Goal: Information Seeking & Learning: Learn about a topic

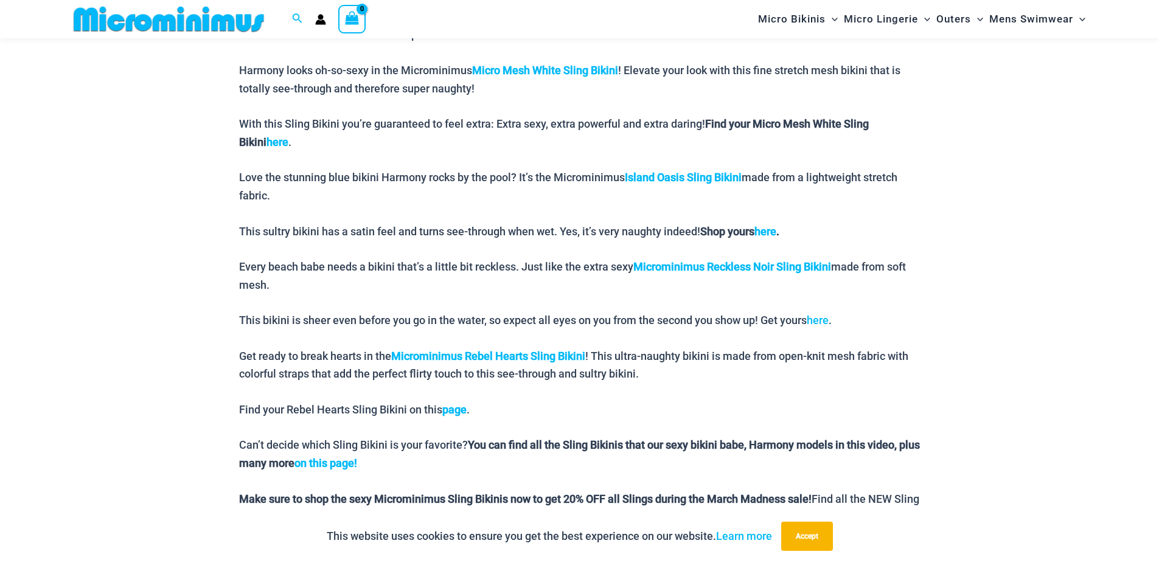
scroll to position [866, 0]
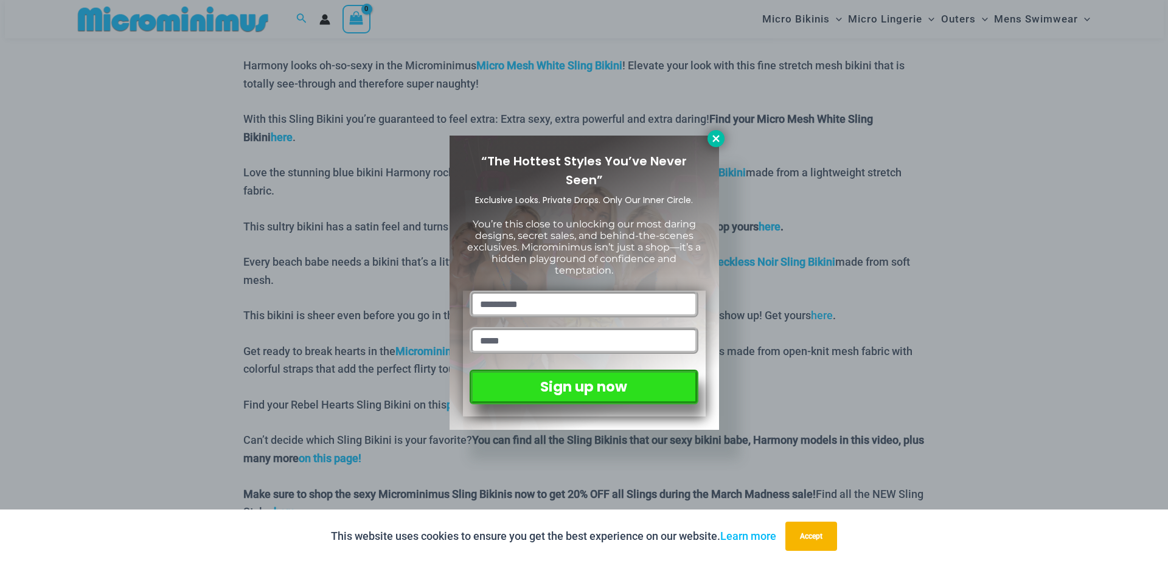
click at [717, 142] on icon at bounding box center [715, 138] width 11 height 11
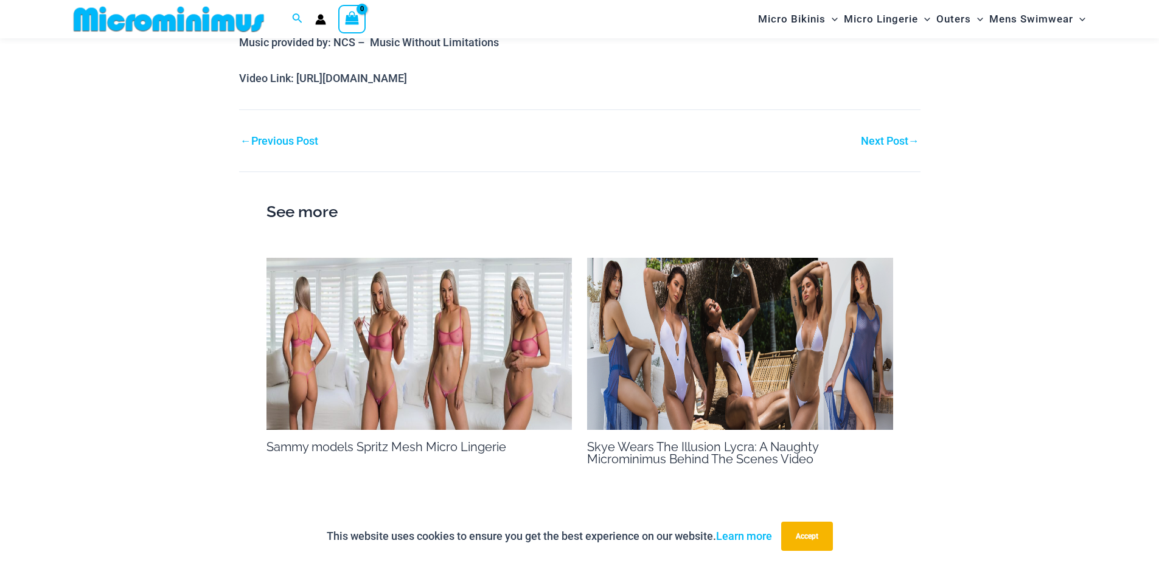
scroll to position [1450, 0]
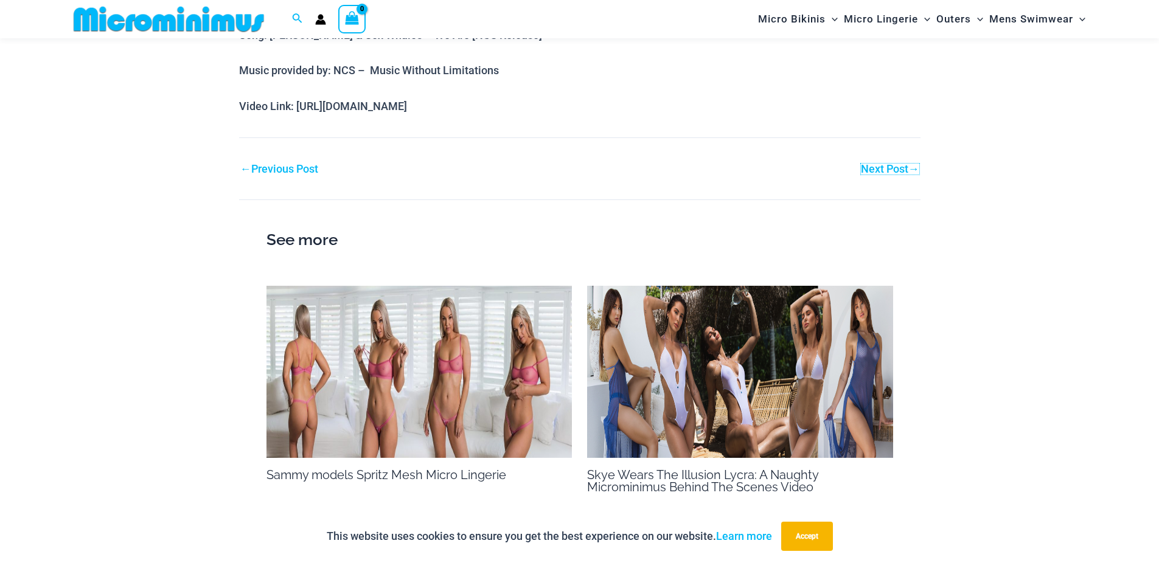
click at [895, 172] on link "Next Post →" at bounding box center [890, 169] width 58 height 11
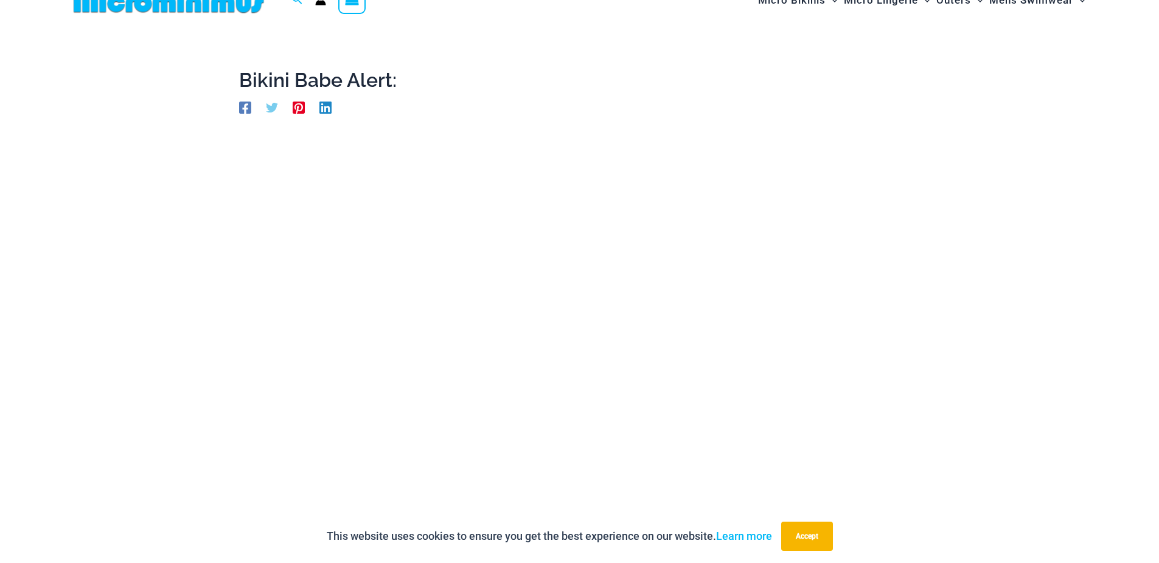
scroll to position [0, 0]
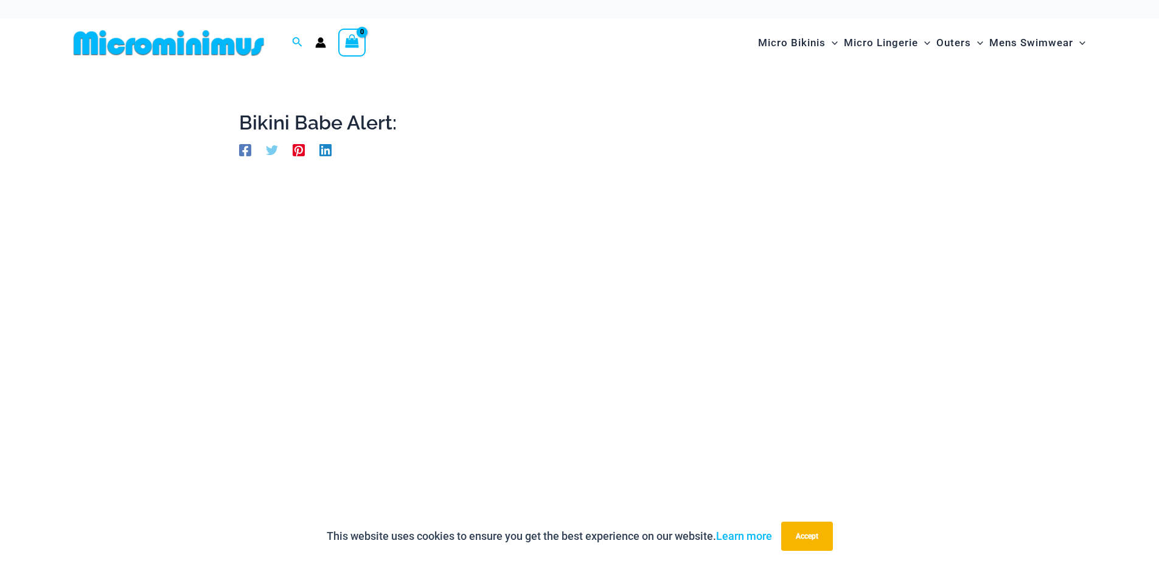
click at [322, 41] on circle "Account icon link" at bounding box center [320, 40] width 5 height 5
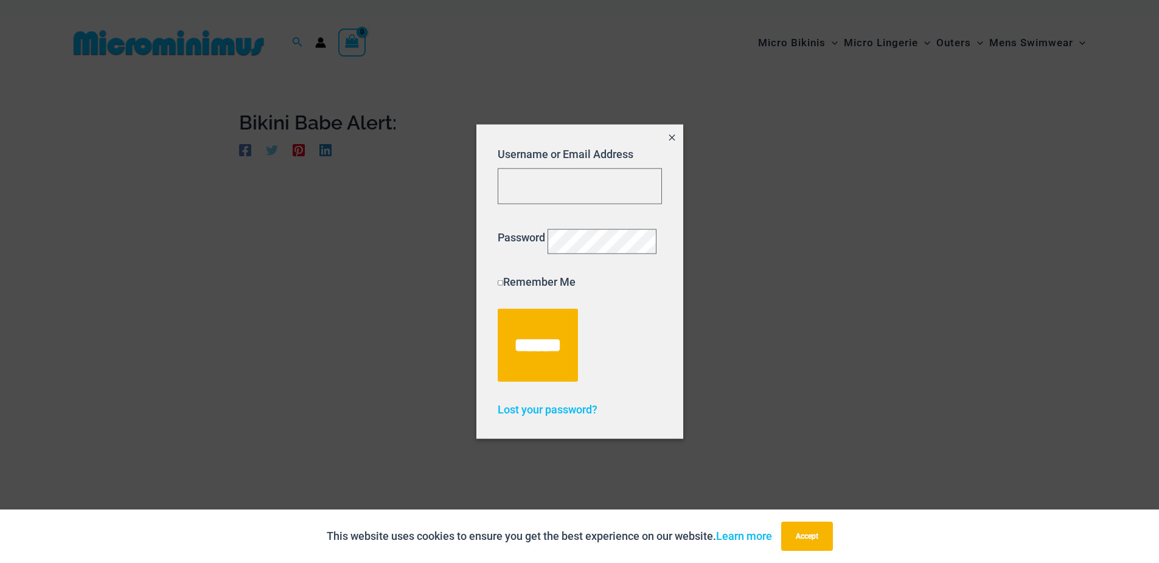
click at [668, 134] on icon "Close popup" at bounding box center [671, 137] width 6 height 6
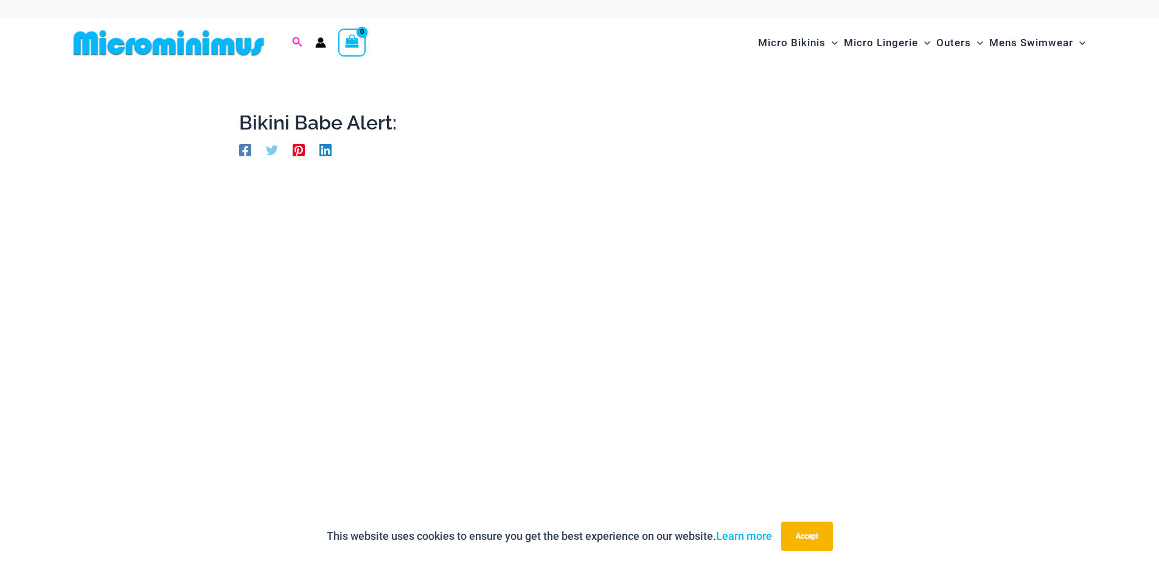
click at [301, 41] on icon "Search icon link" at bounding box center [297, 42] width 10 height 11
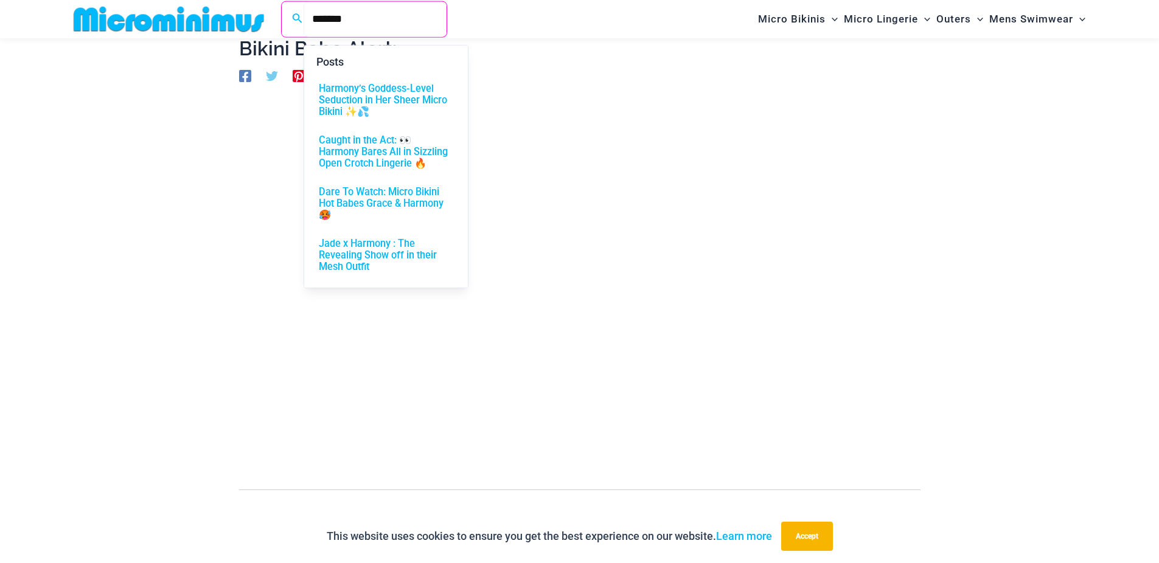
click at [364, 21] on input "*******" at bounding box center [375, 19] width 143 height 36
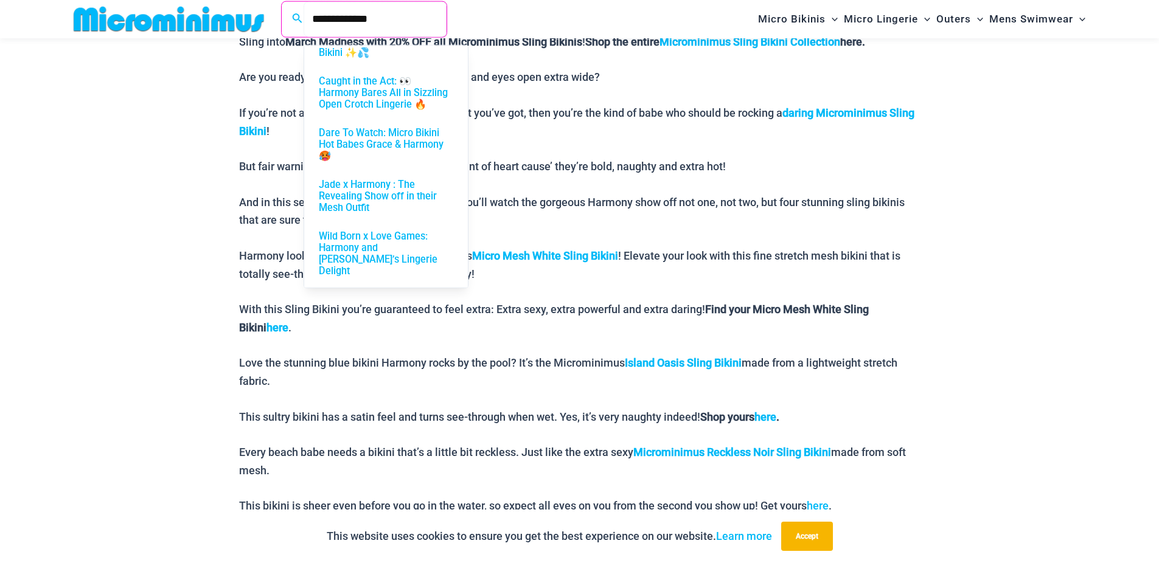
scroll to position [720, 0]
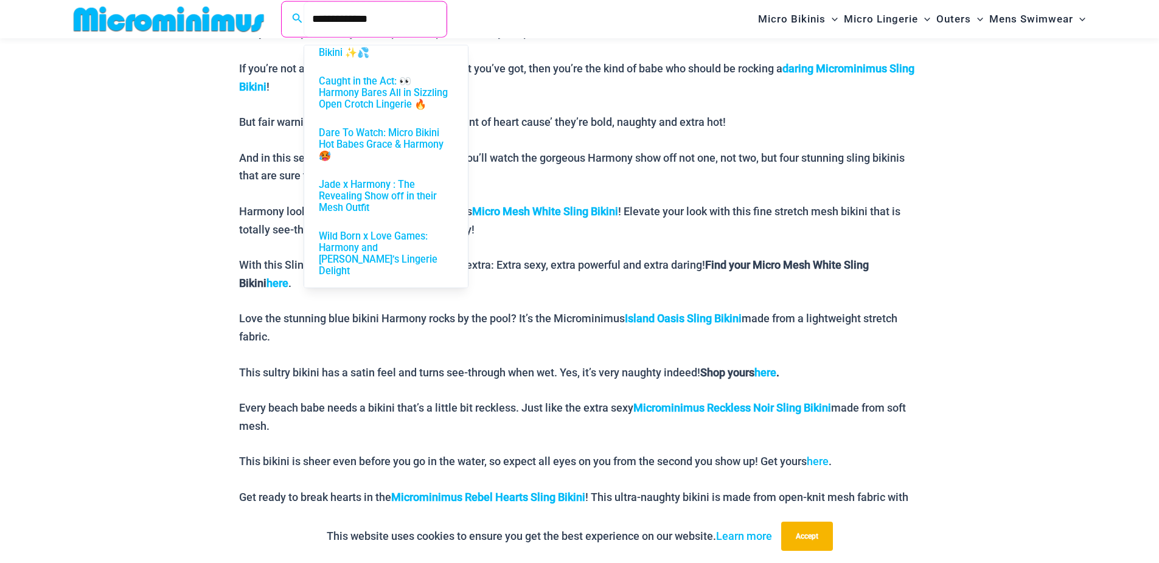
type input "**********"
click at [942, 210] on div "Bikini Babe Alert: By Robert / March 24, 2023 SEXY BIKINI BABE ALERT! Harmony’s…" at bounding box center [580, 320] width 730 height 1969
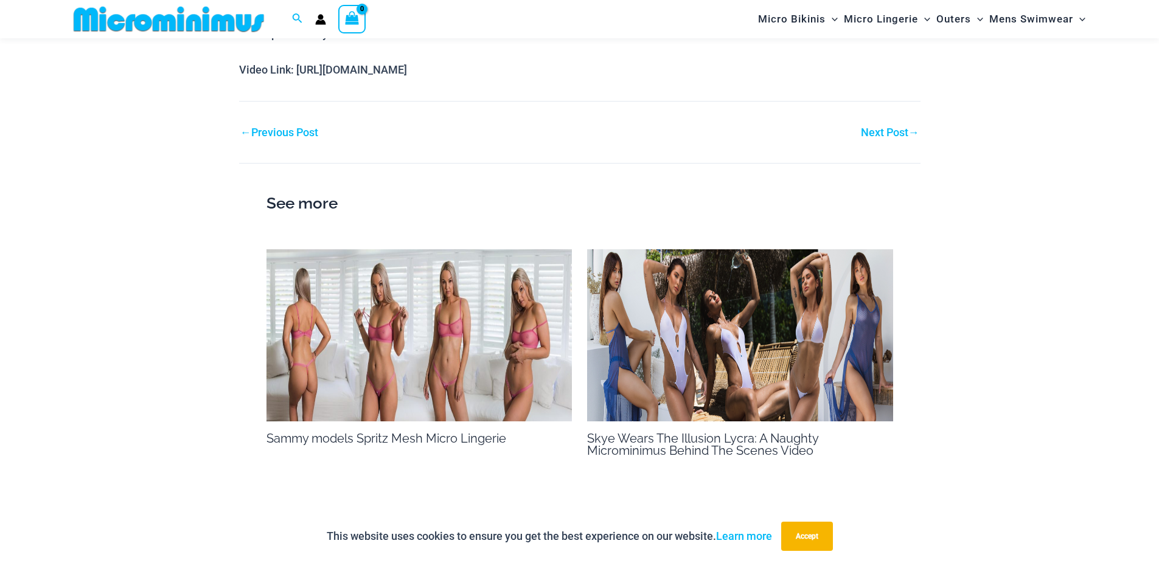
scroll to position [1523, 0]
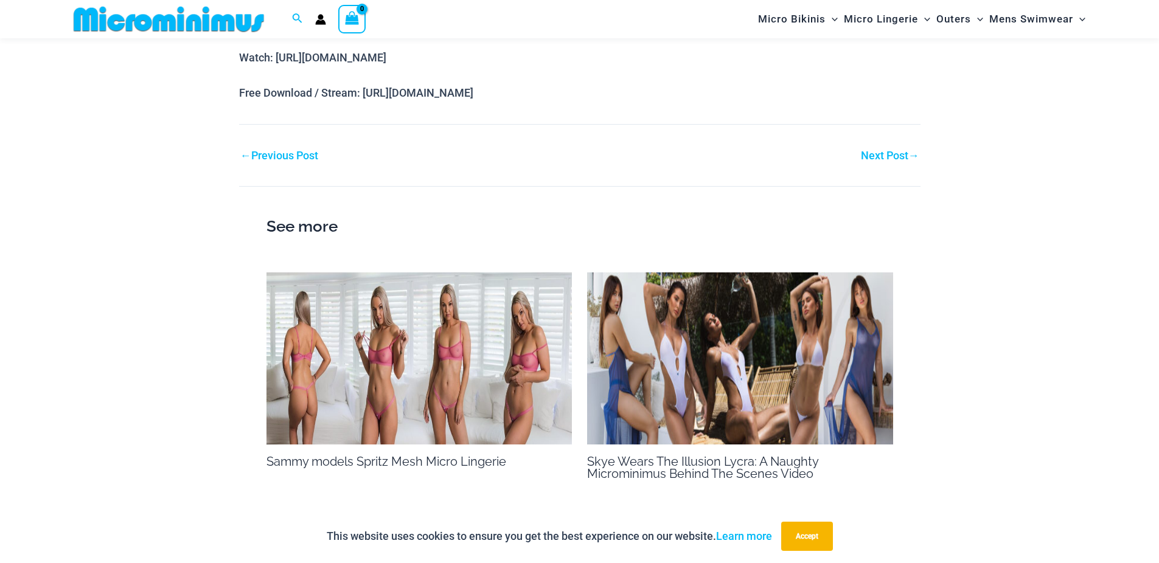
scroll to position [1376, 0]
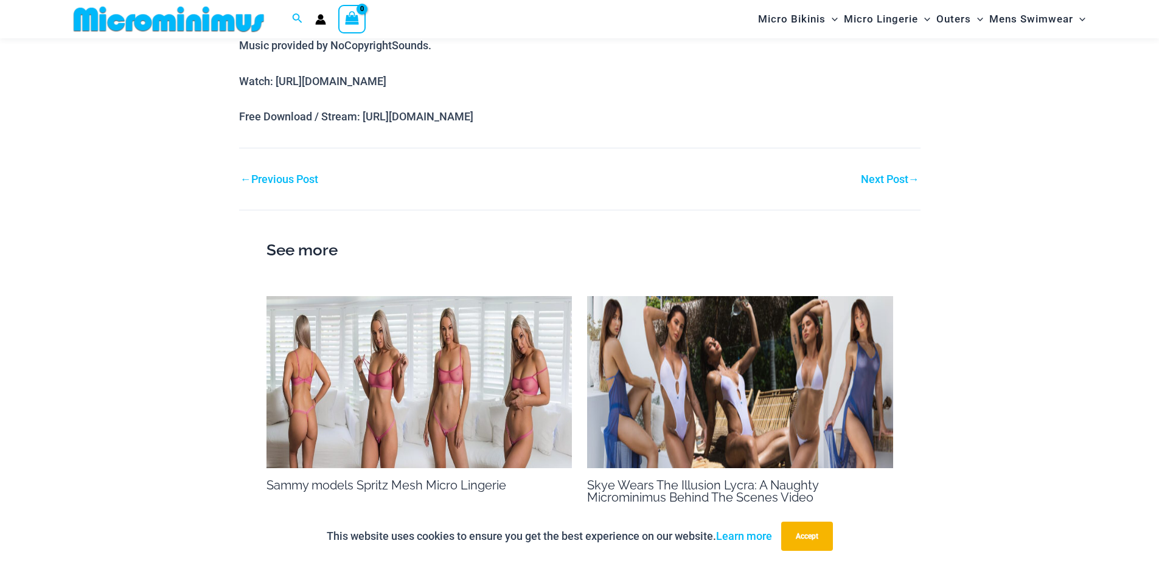
click at [890, 181] on link "Next Post →" at bounding box center [890, 179] width 58 height 11
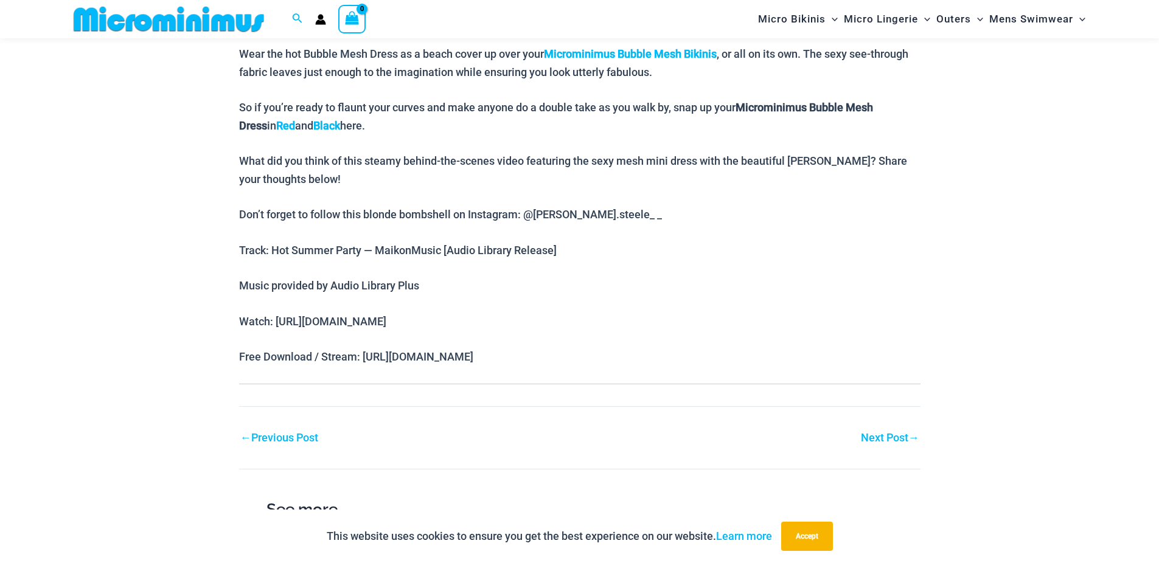
scroll to position [867, 0]
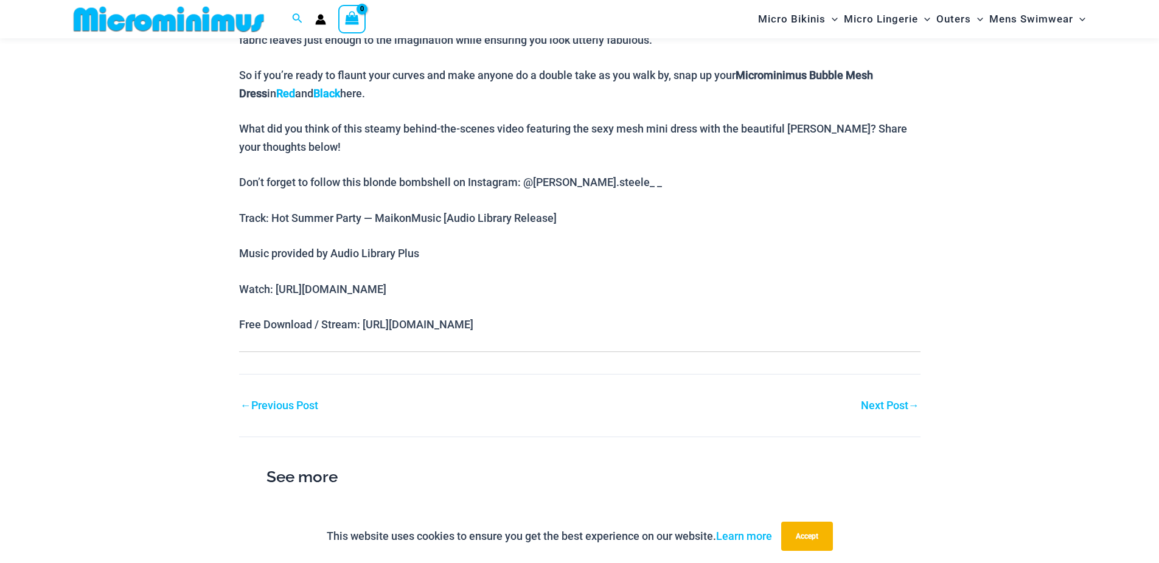
click at [877, 400] on link "Next Post →" at bounding box center [890, 405] width 58 height 11
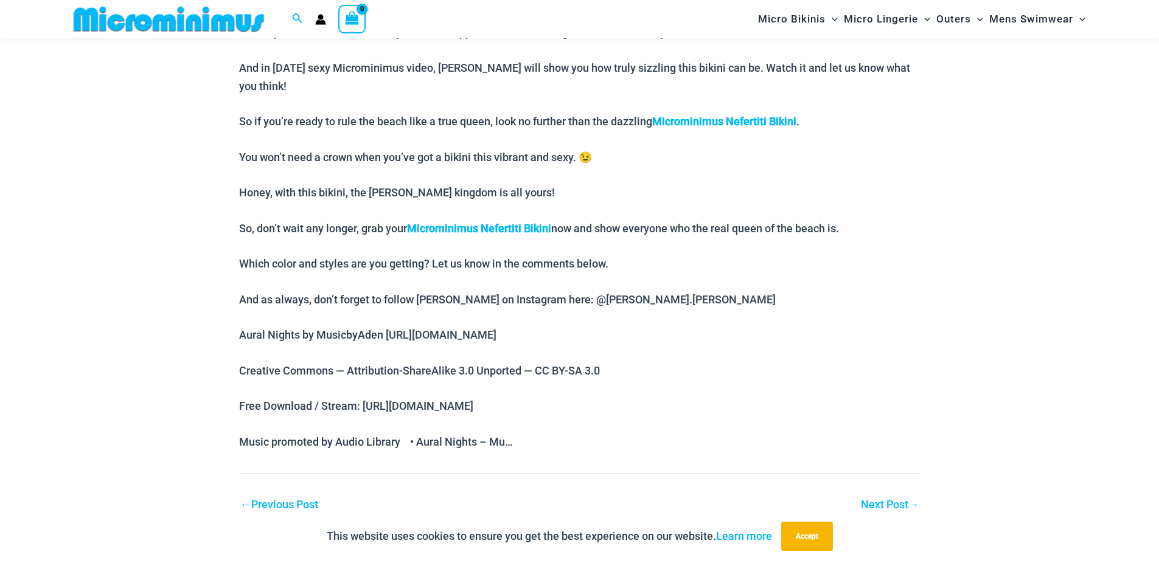
scroll to position [718, 0]
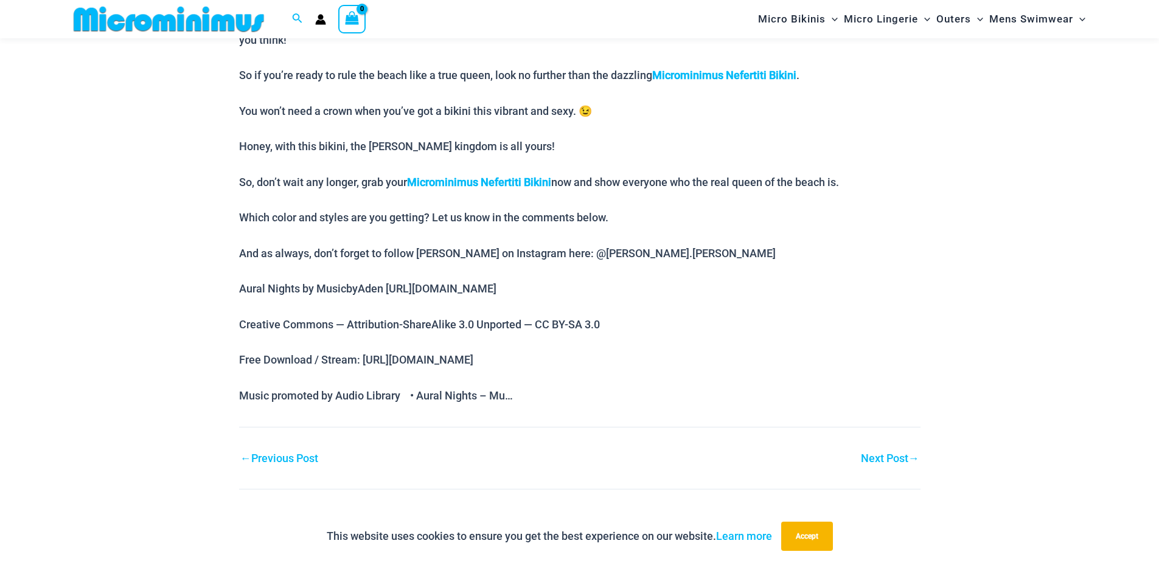
click at [883, 453] on link "Next Post →" at bounding box center [890, 458] width 58 height 11
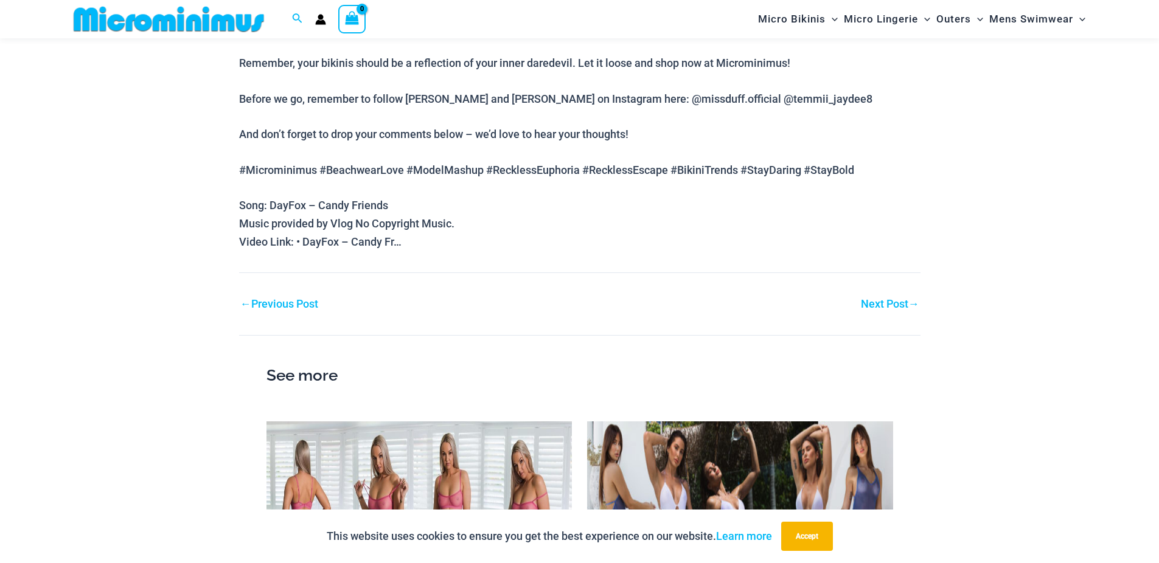
scroll to position [864, 0]
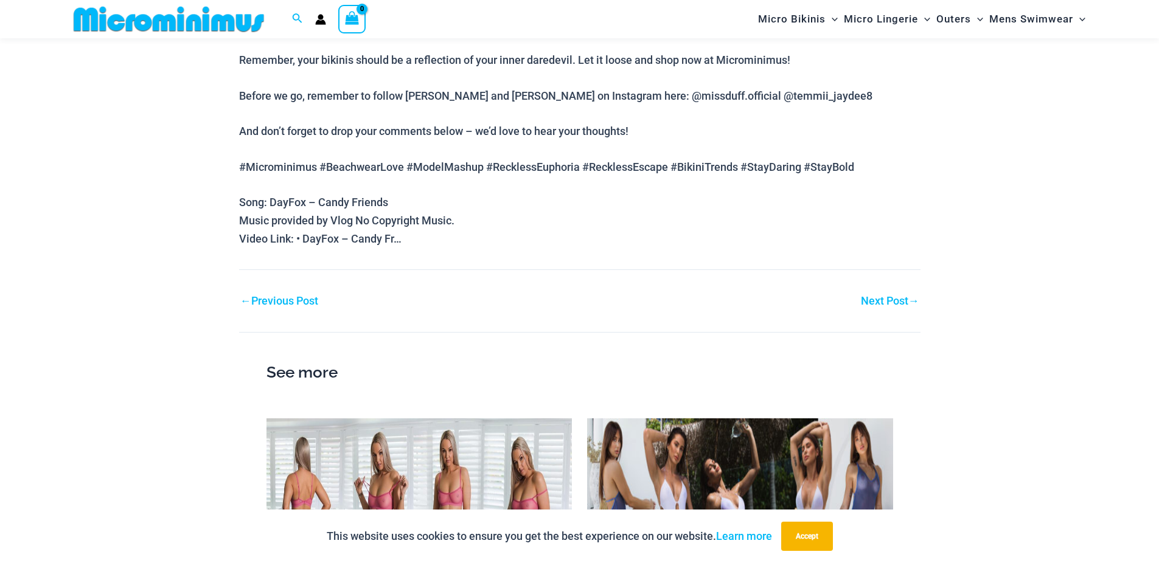
click at [884, 297] on link "Next Post →" at bounding box center [890, 301] width 58 height 11
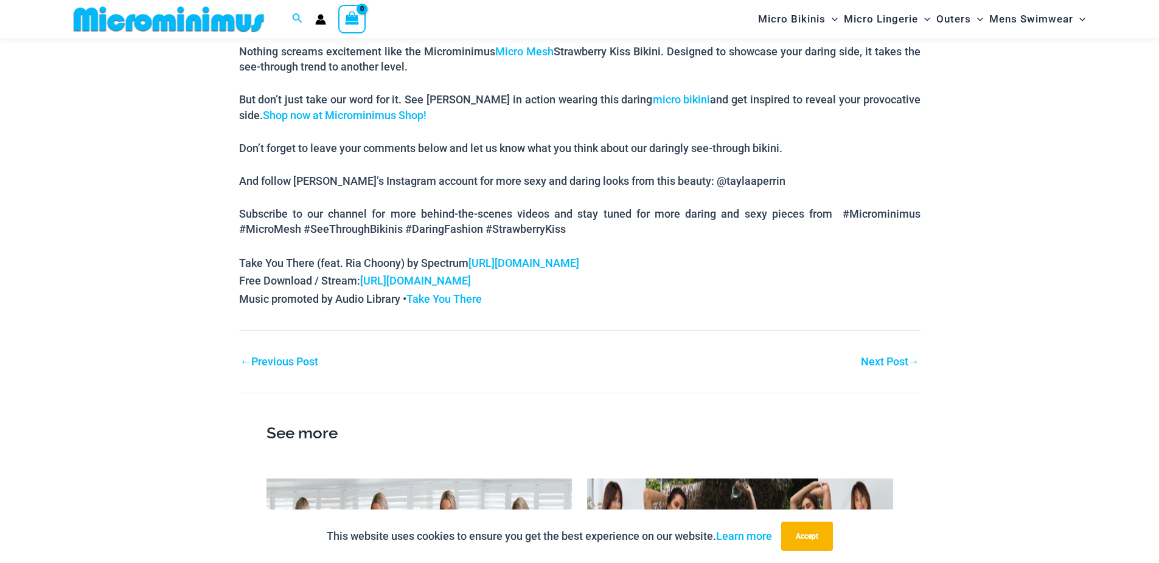
scroll to position [868, 0]
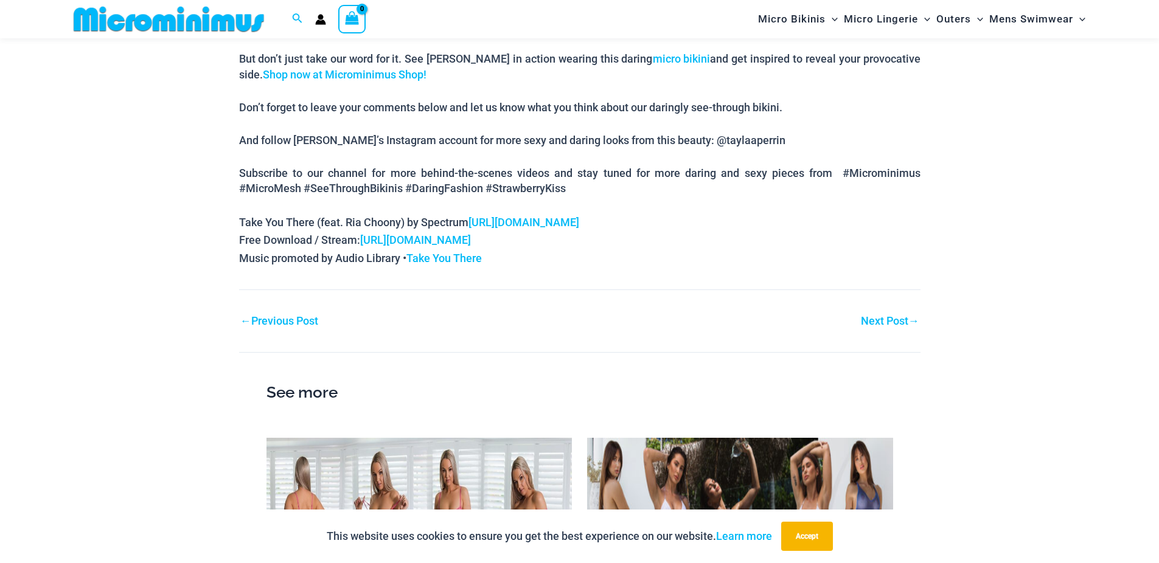
click at [902, 312] on div "Next Post →" at bounding box center [750, 321] width 341 height 18
click at [898, 316] on link "Next Post →" at bounding box center [890, 321] width 58 height 11
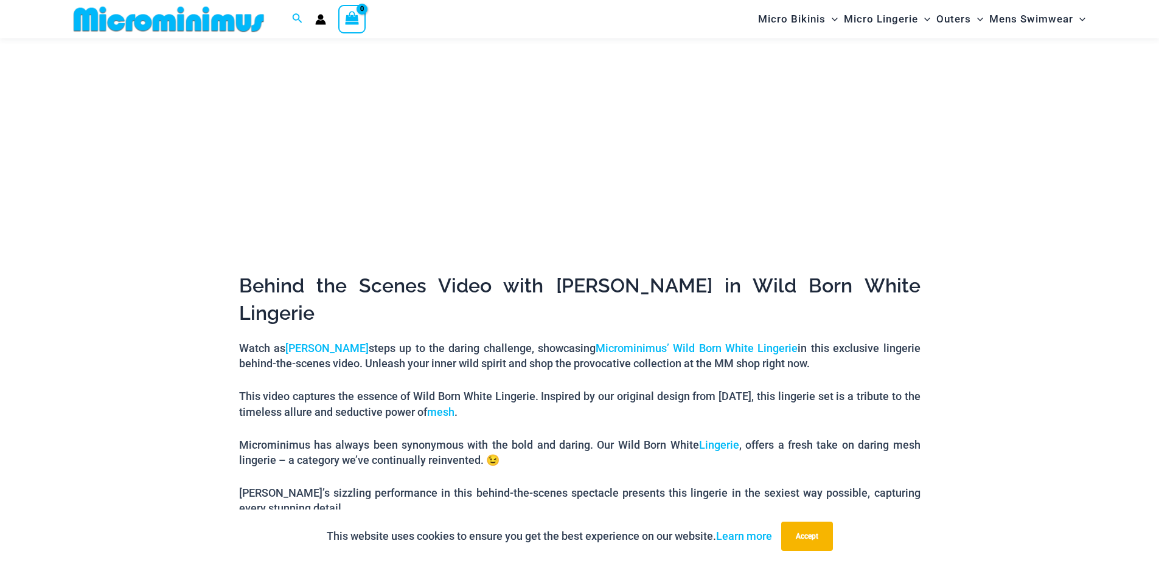
scroll to position [353, 0]
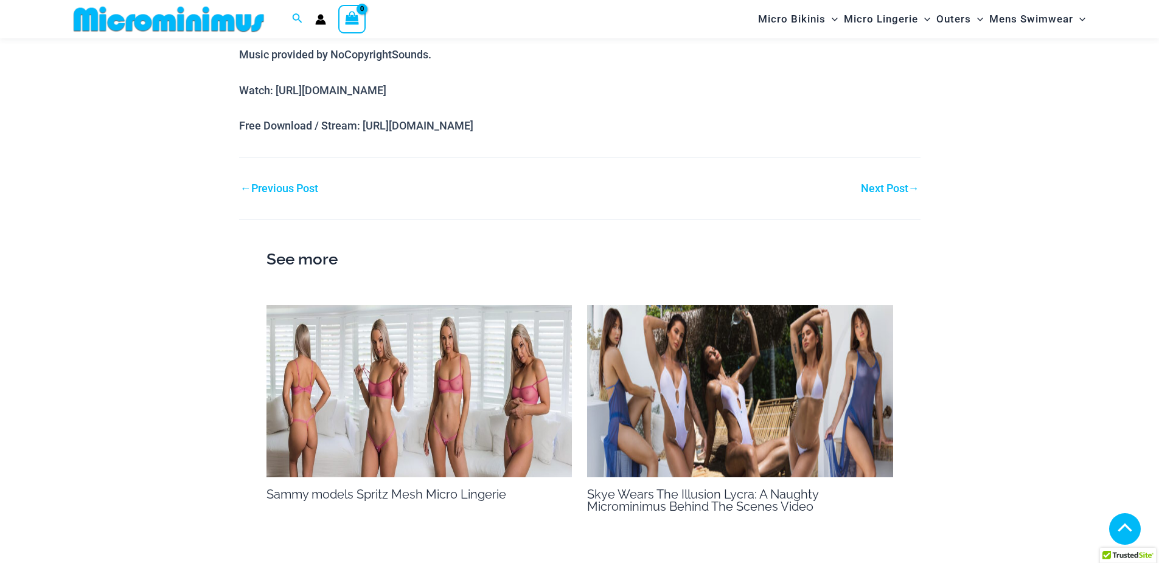
scroll to position [1365, 0]
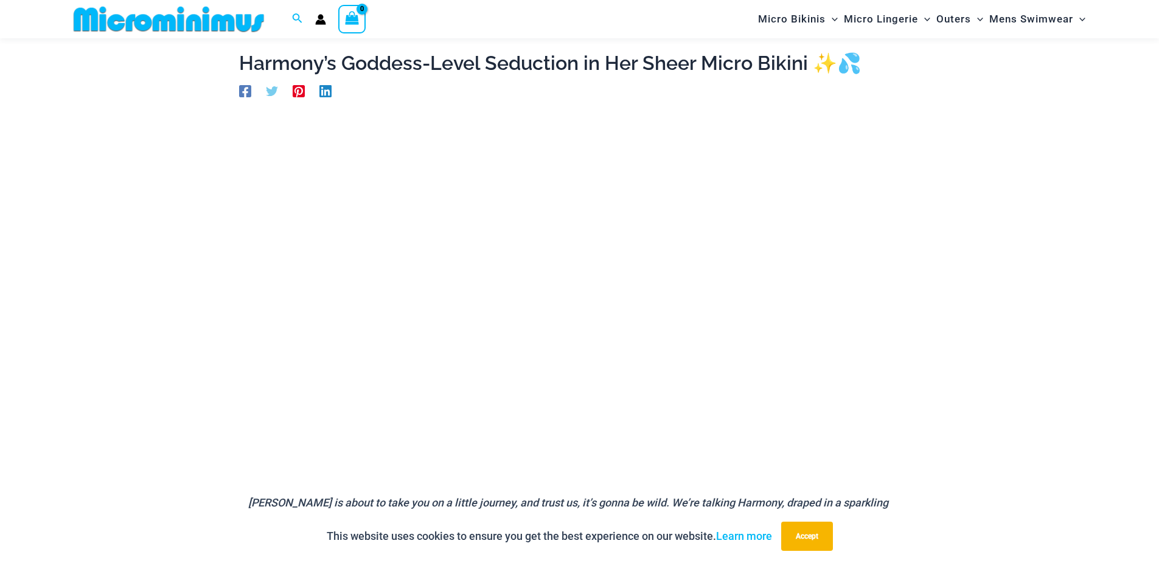
scroll to position [63, 0]
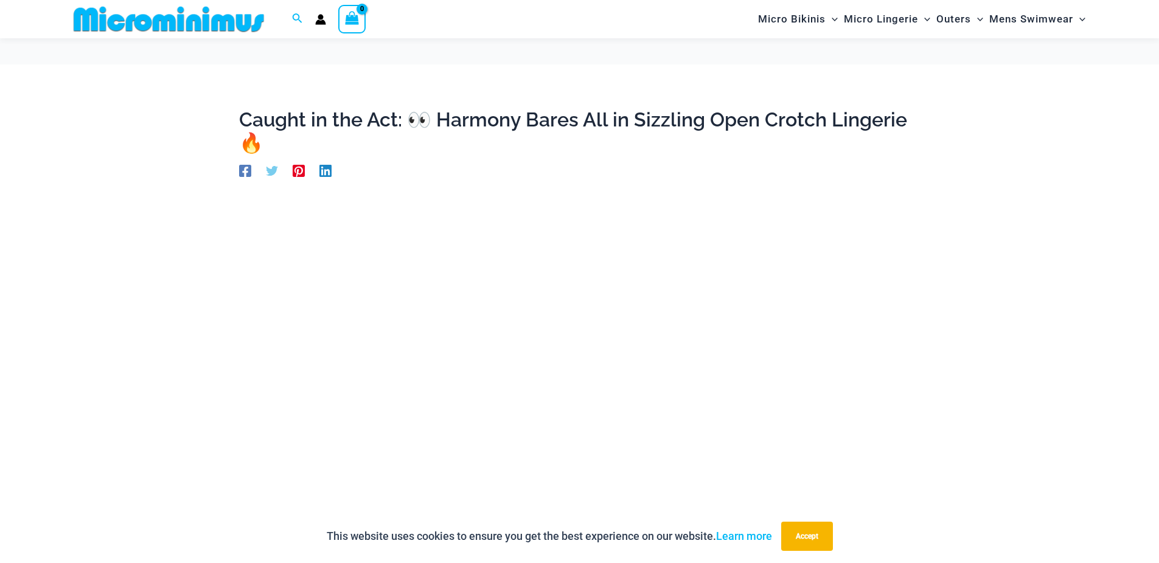
scroll to position [135, 0]
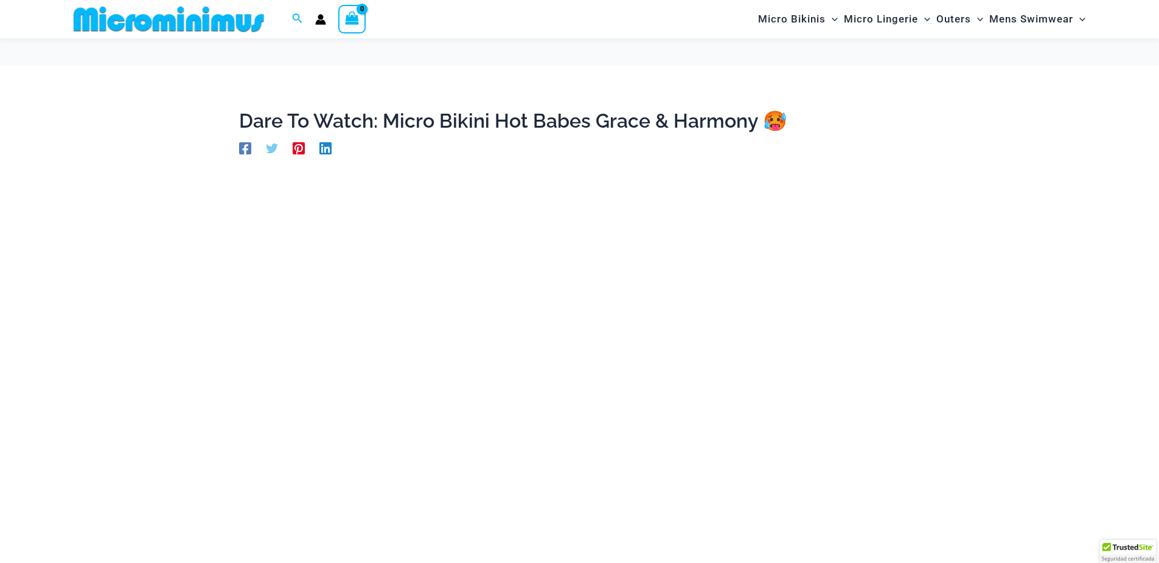
scroll to position [64, 0]
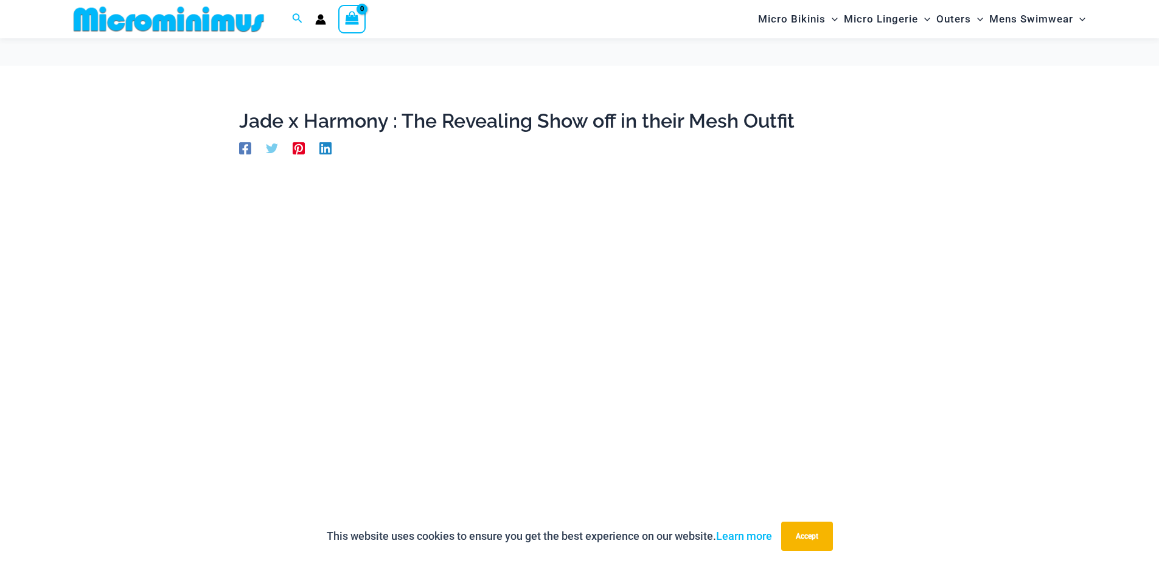
scroll to position [64, 0]
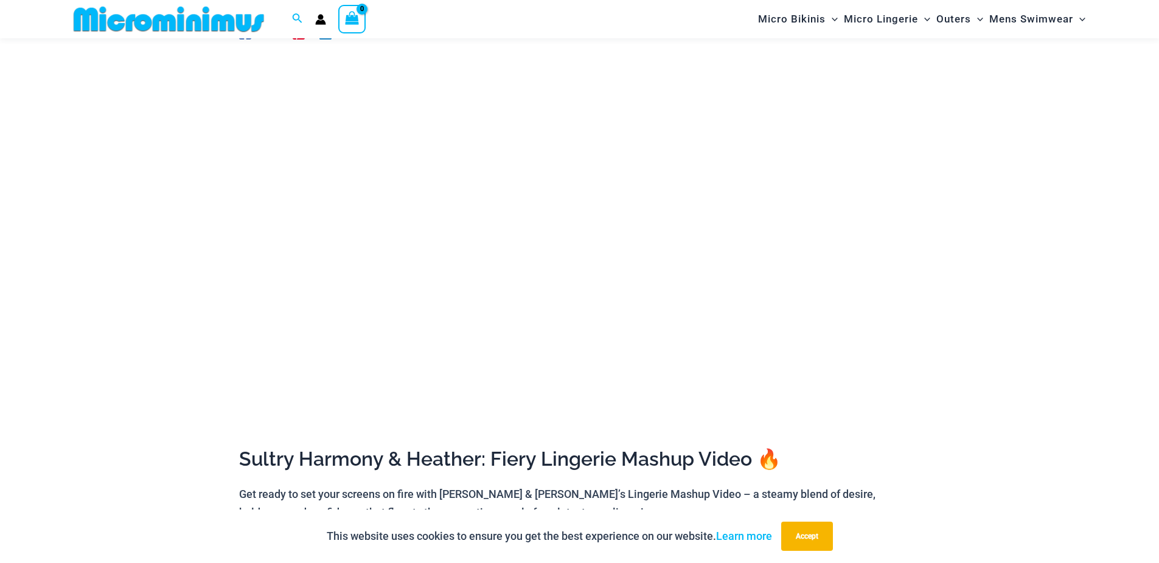
scroll to position [136, 0]
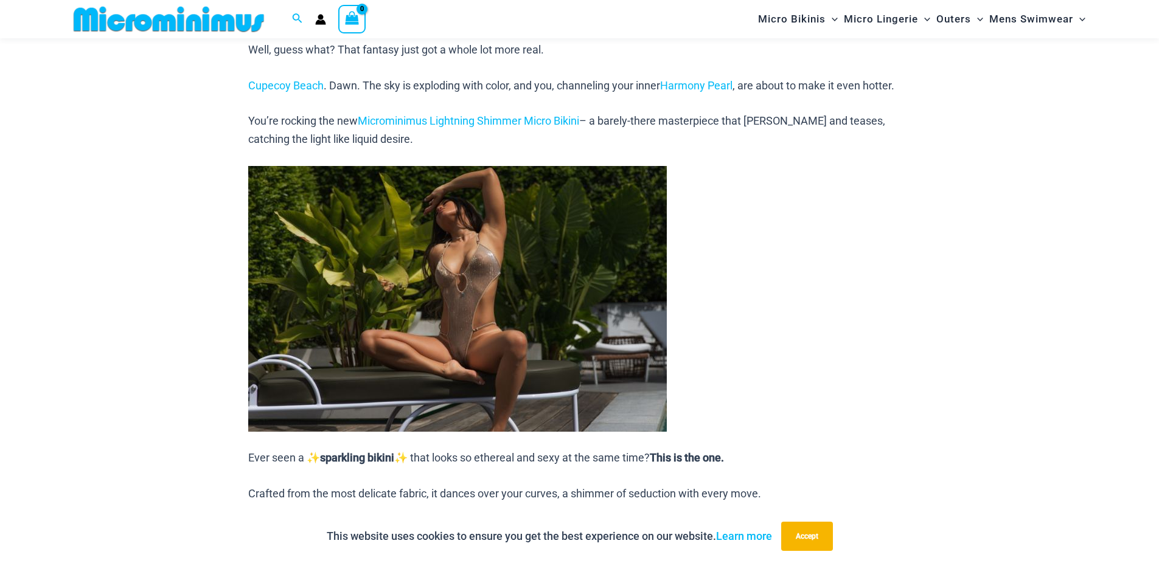
scroll to position [719, 0]
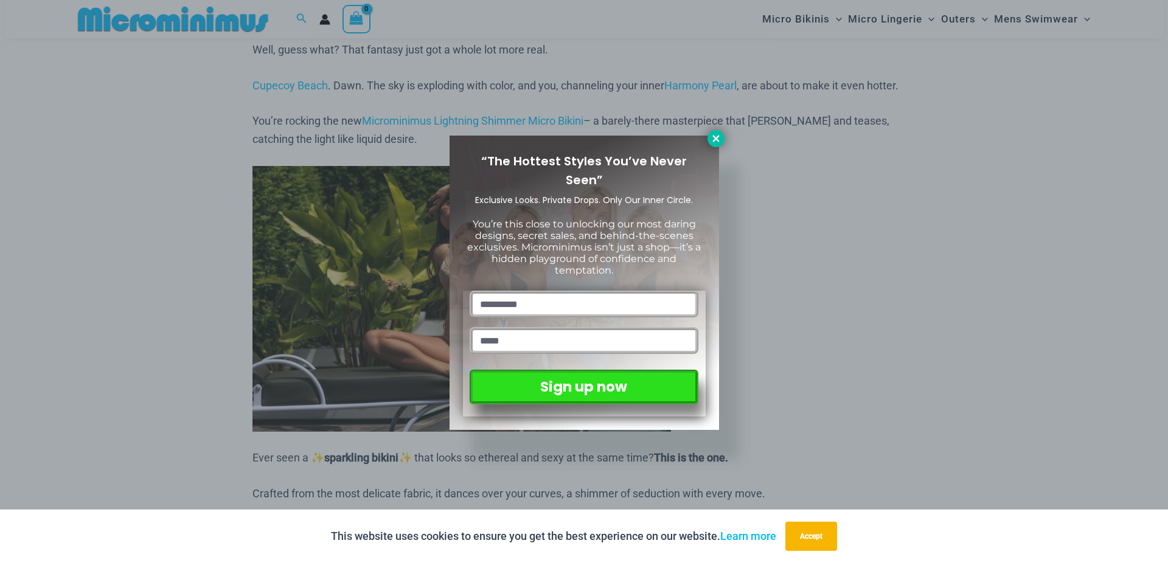
click at [720, 133] on icon at bounding box center [715, 138] width 11 height 11
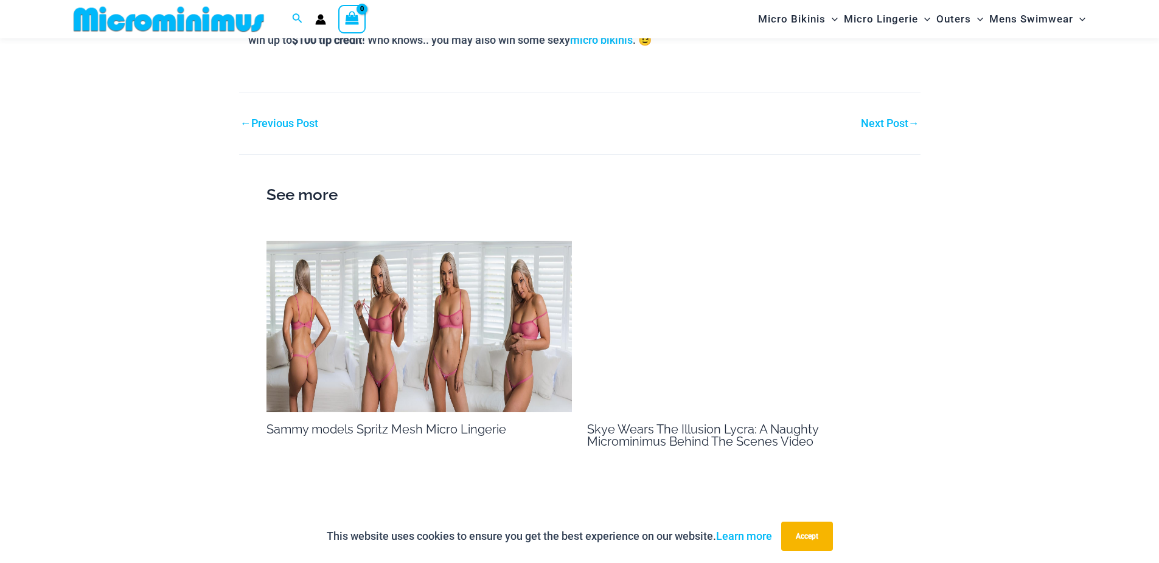
scroll to position [1814, 0]
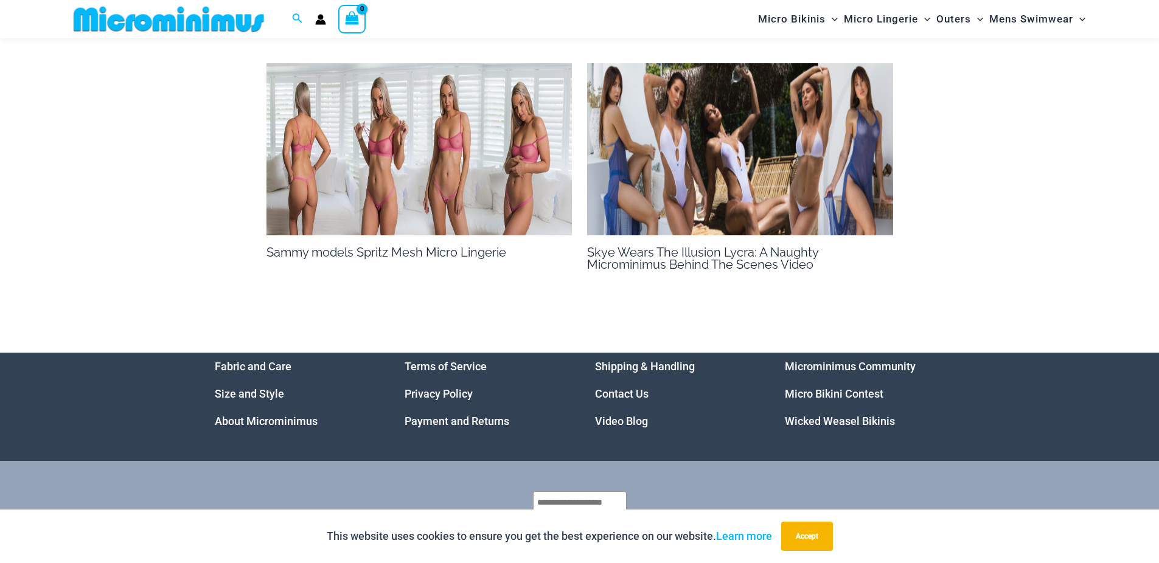
scroll to position [1157, 0]
